Goal: Transaction & Acquisition: Purchase product/service

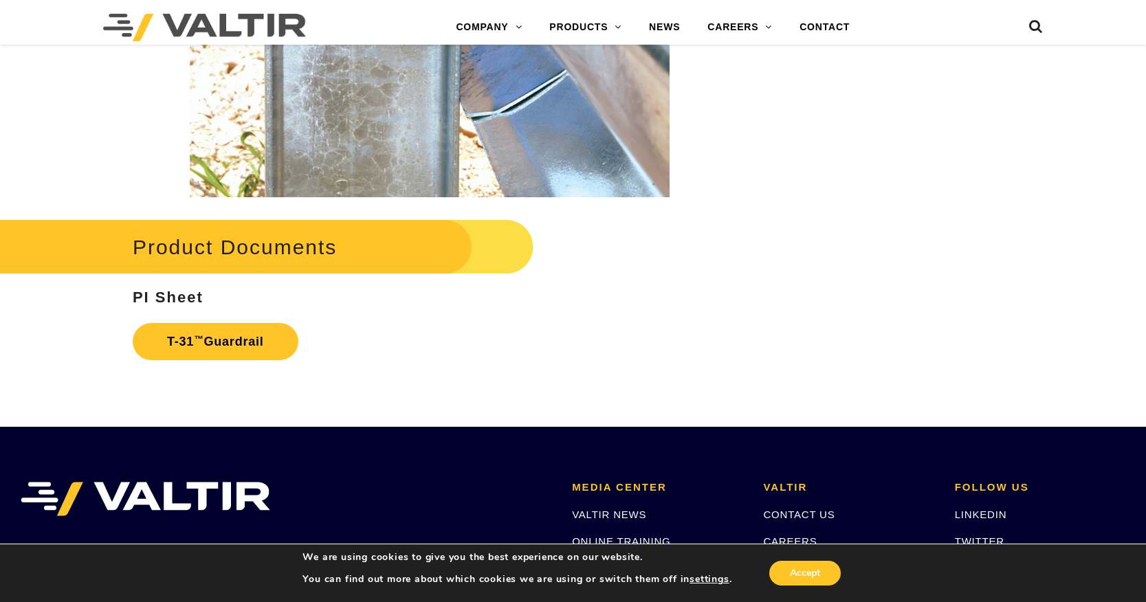
scroll to position [2338, 0]
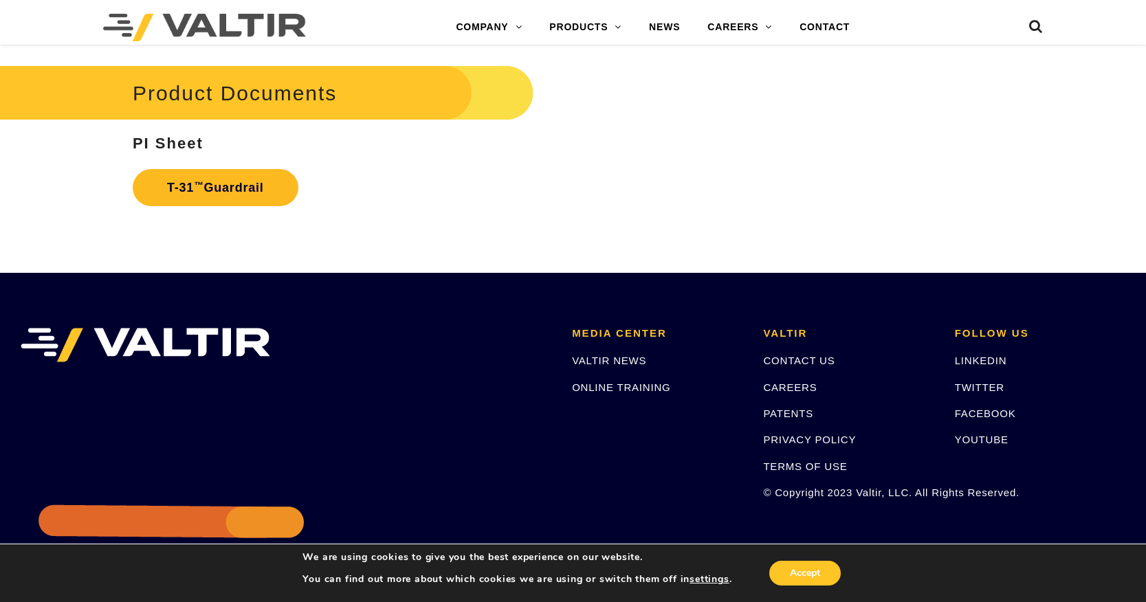
click at [232, 184] on link "T-31 ™ Guardrail" at bounding box center [216, 187] width 166 height 37
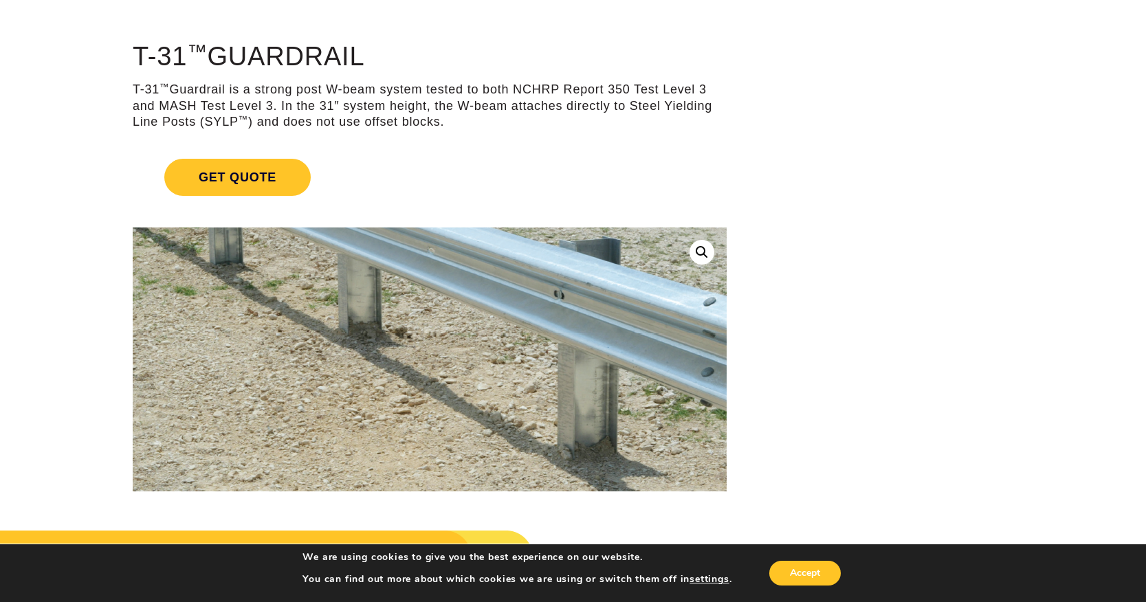
scroll to position [0, 0]
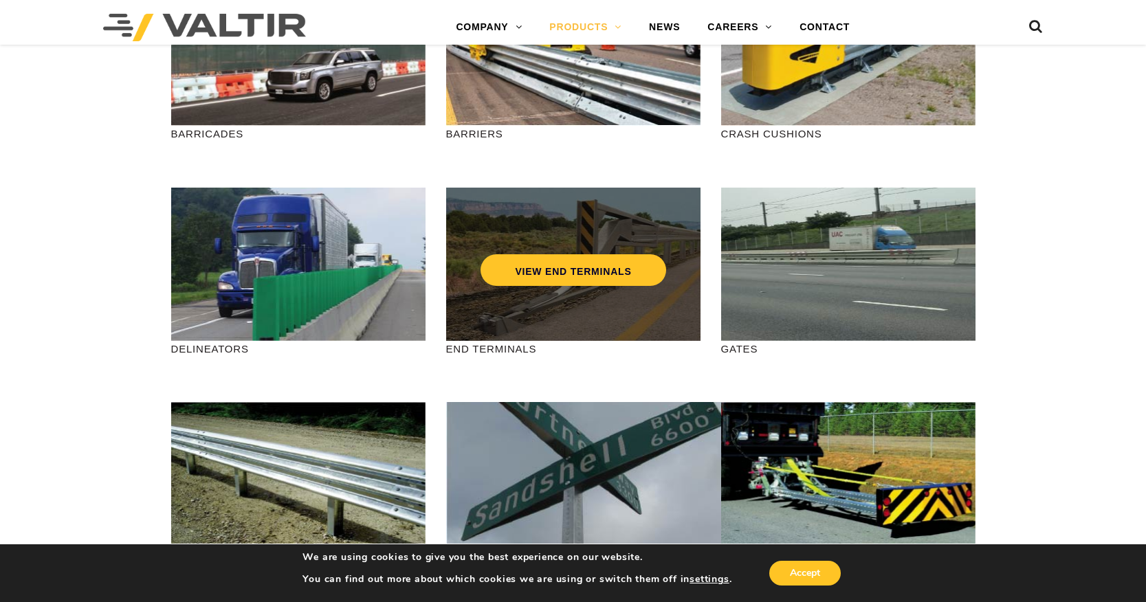
scroll to position [344, 0]
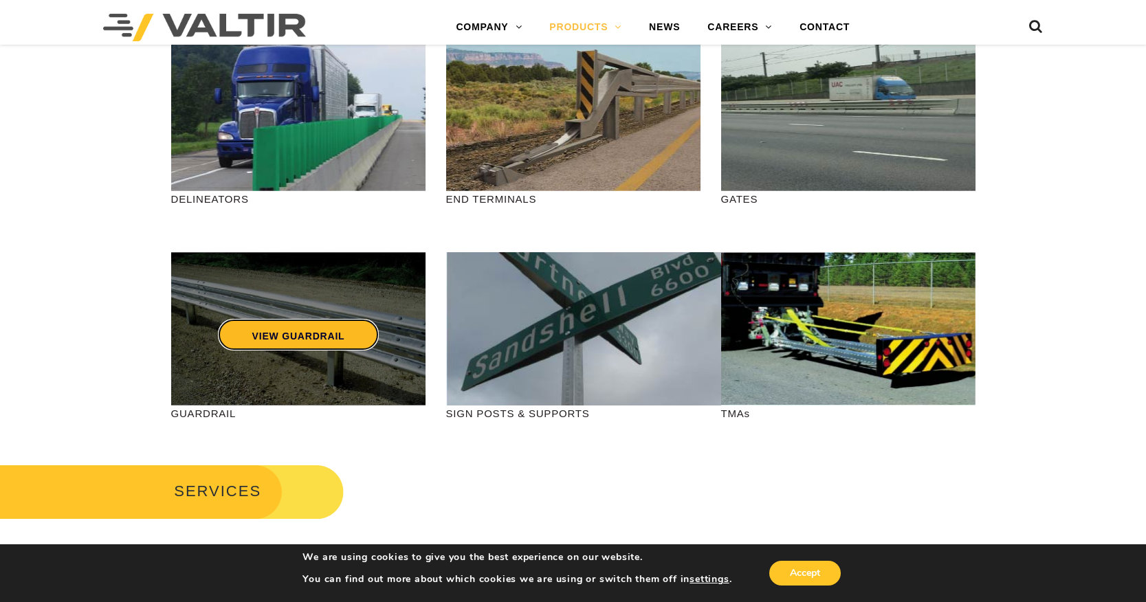
click at [286, 337] on link "VIEW GUARDRAIL" at bounding box center [298, 335] width 162 height 32
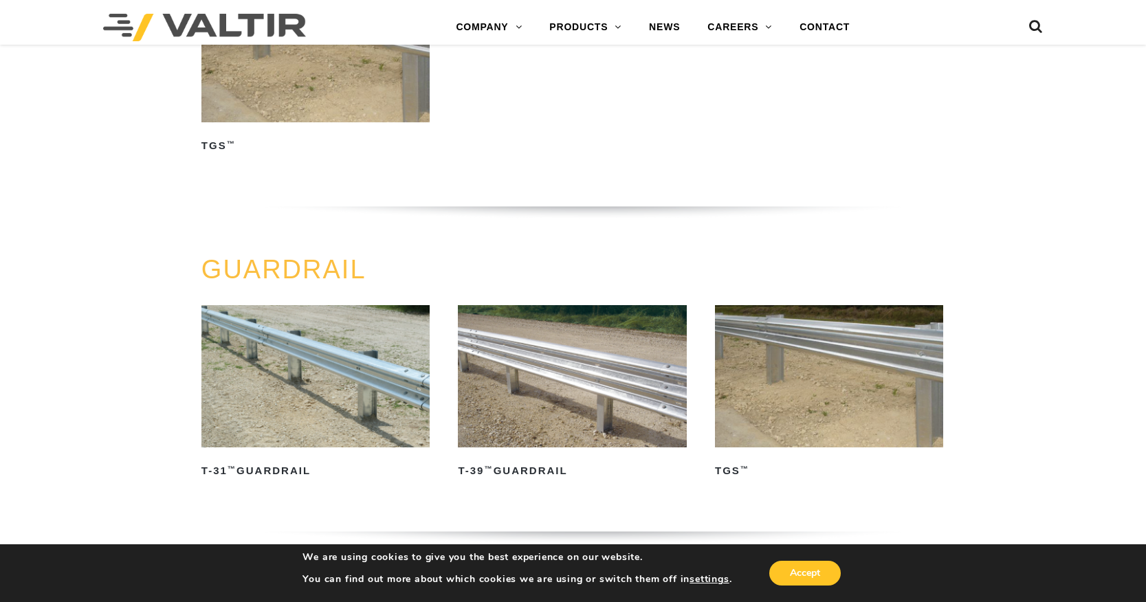
scroll to position [550, 0]
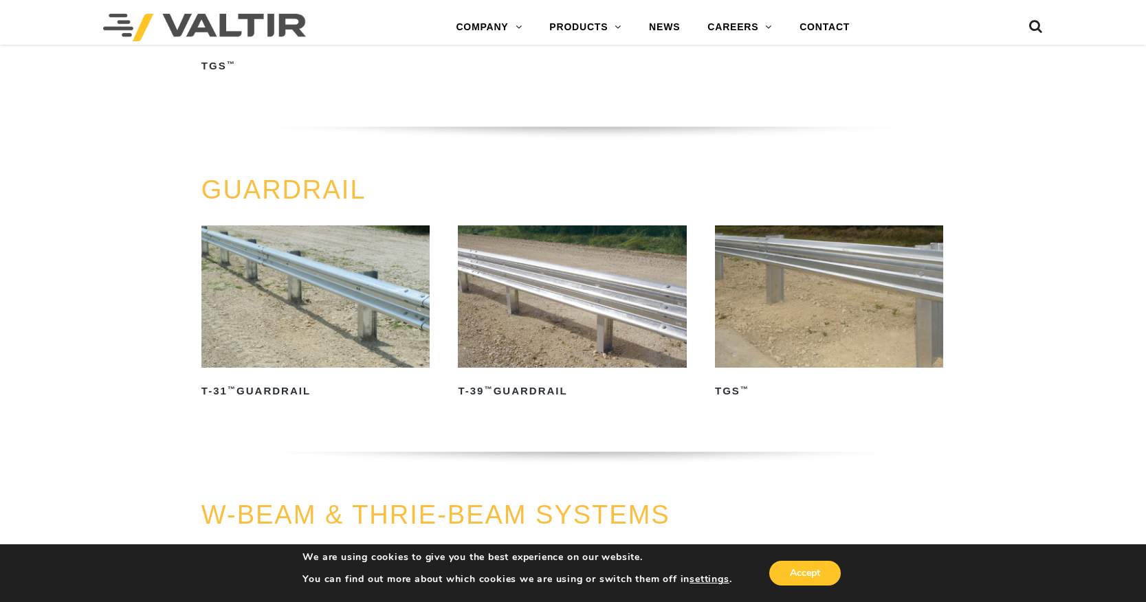
click at [287, 340] on img at bounding box center [316, 297] width 229 height 143
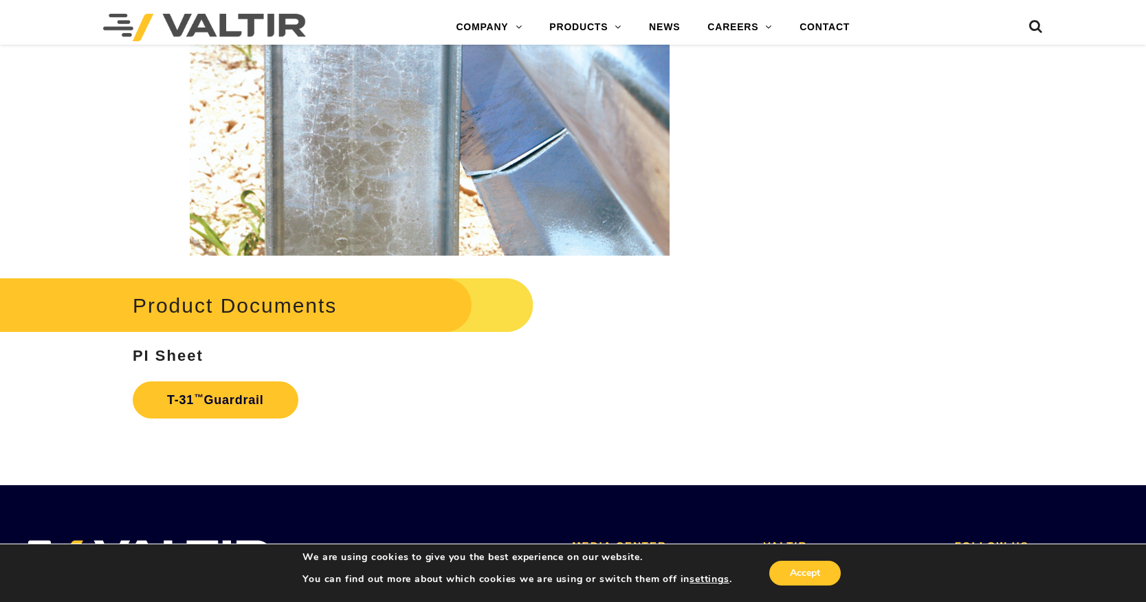
scroll to position [2078, 0]
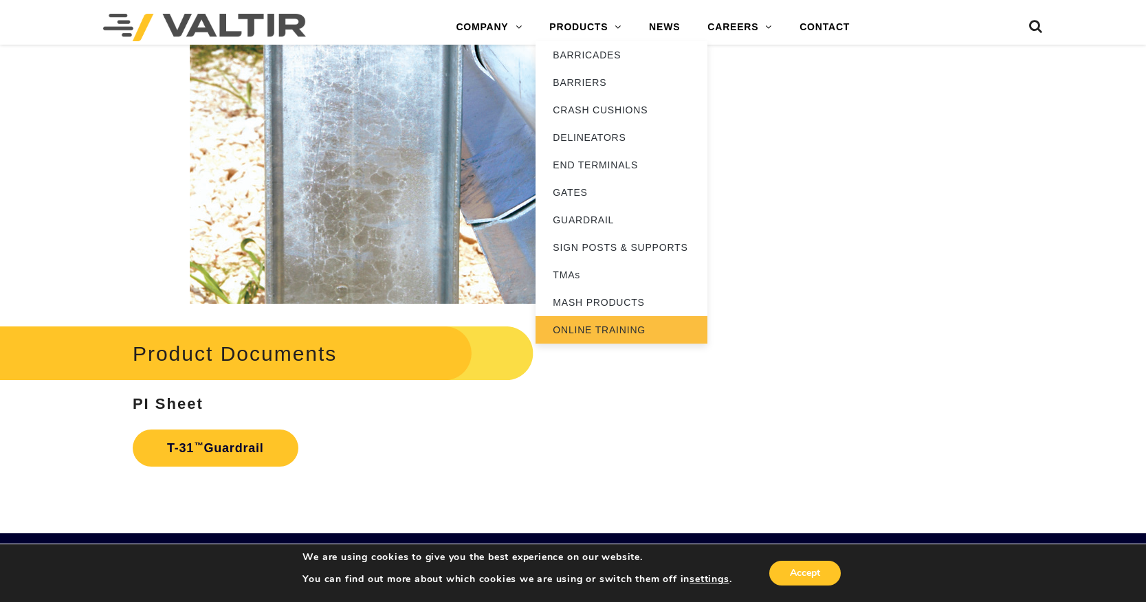
click at [565, 332] on link "ONLINE TRAINING" at bounding box center [622, 330] width 172 height 28
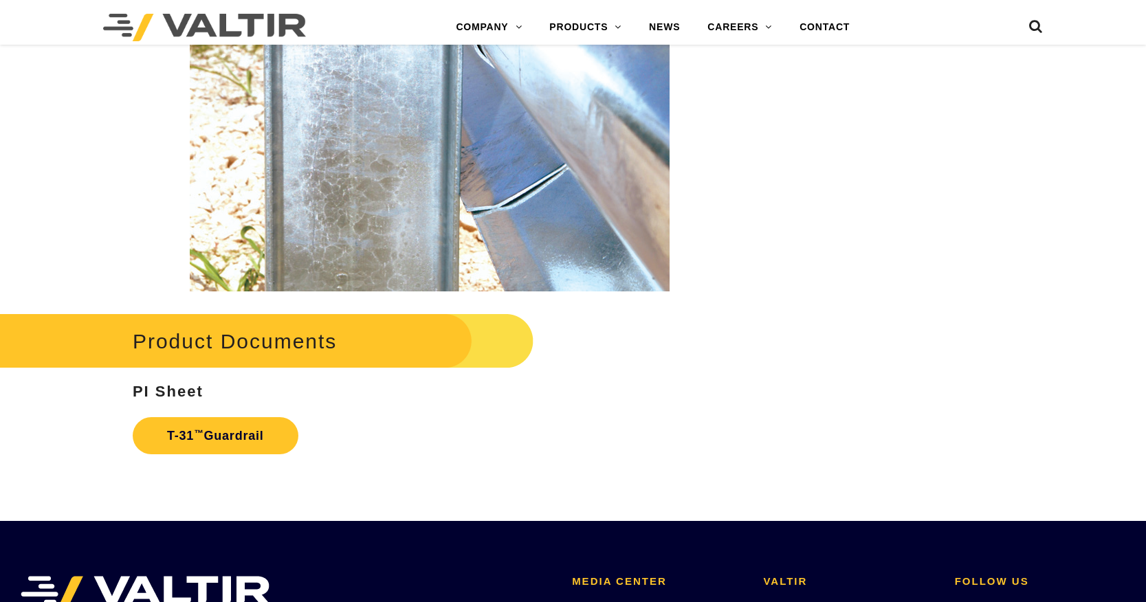
scroll to position [2078, 0]
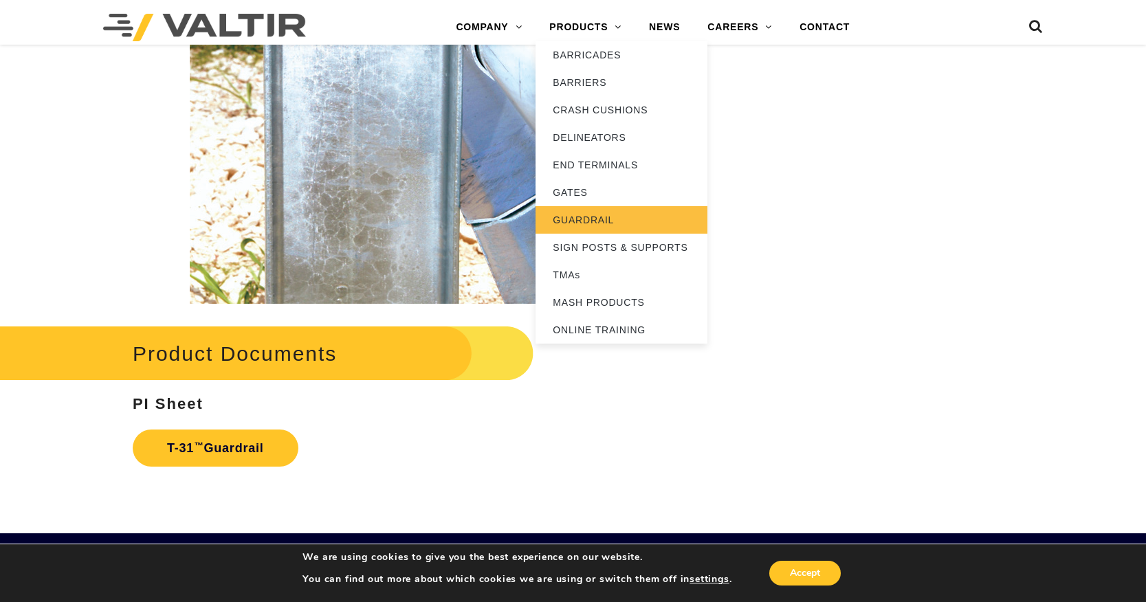
click at [578, 225] on link "GUARDRAIL" at bounding box center [622, 220] width 172 height 28
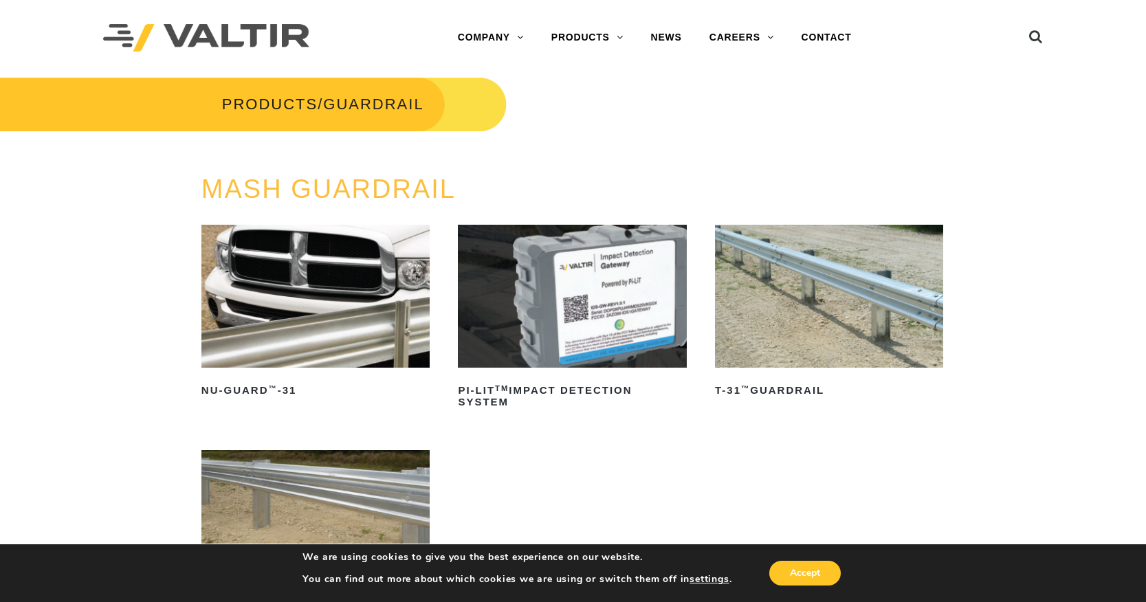
click at [816, 317] on img at bounding box center [829, 296] width 229 height 143
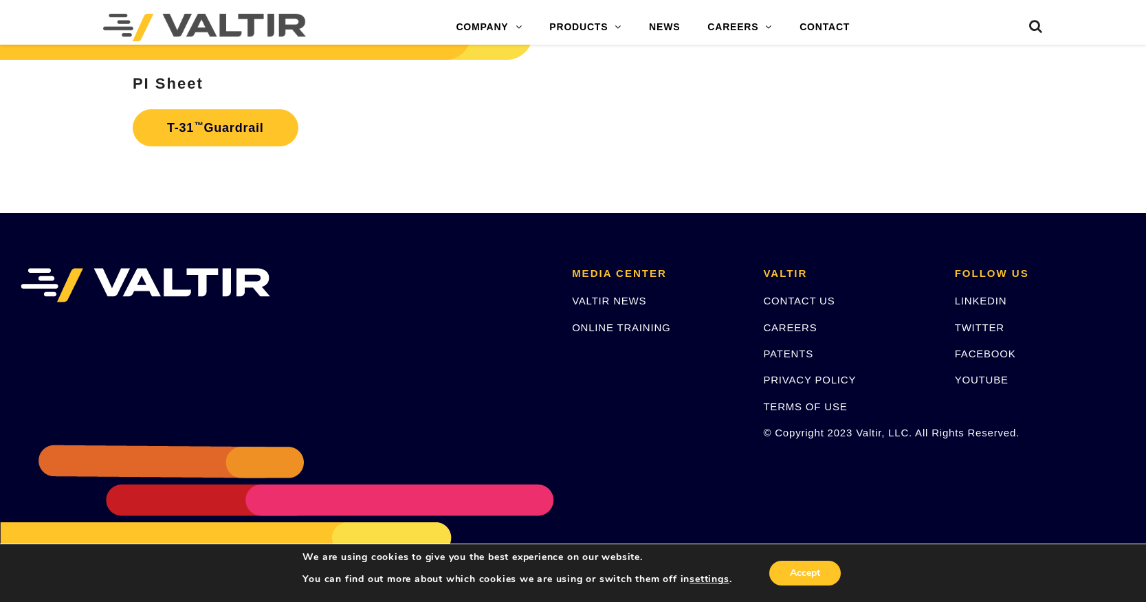
scroll to position [2422, 0]
